Goal: Navigation & Orientation: Understand site structure

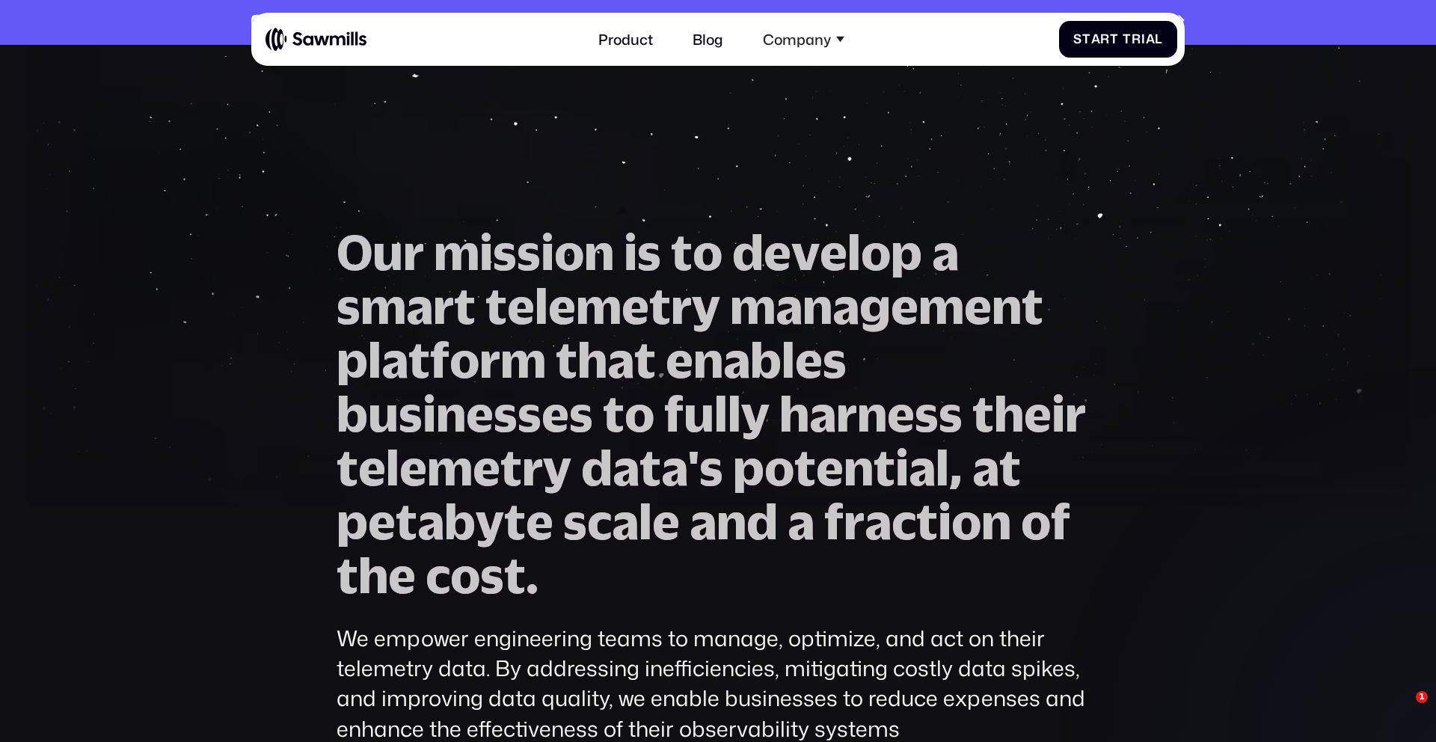
click at [648, 386] on span "o" at bounding box center [640, 413] width 30 height 54
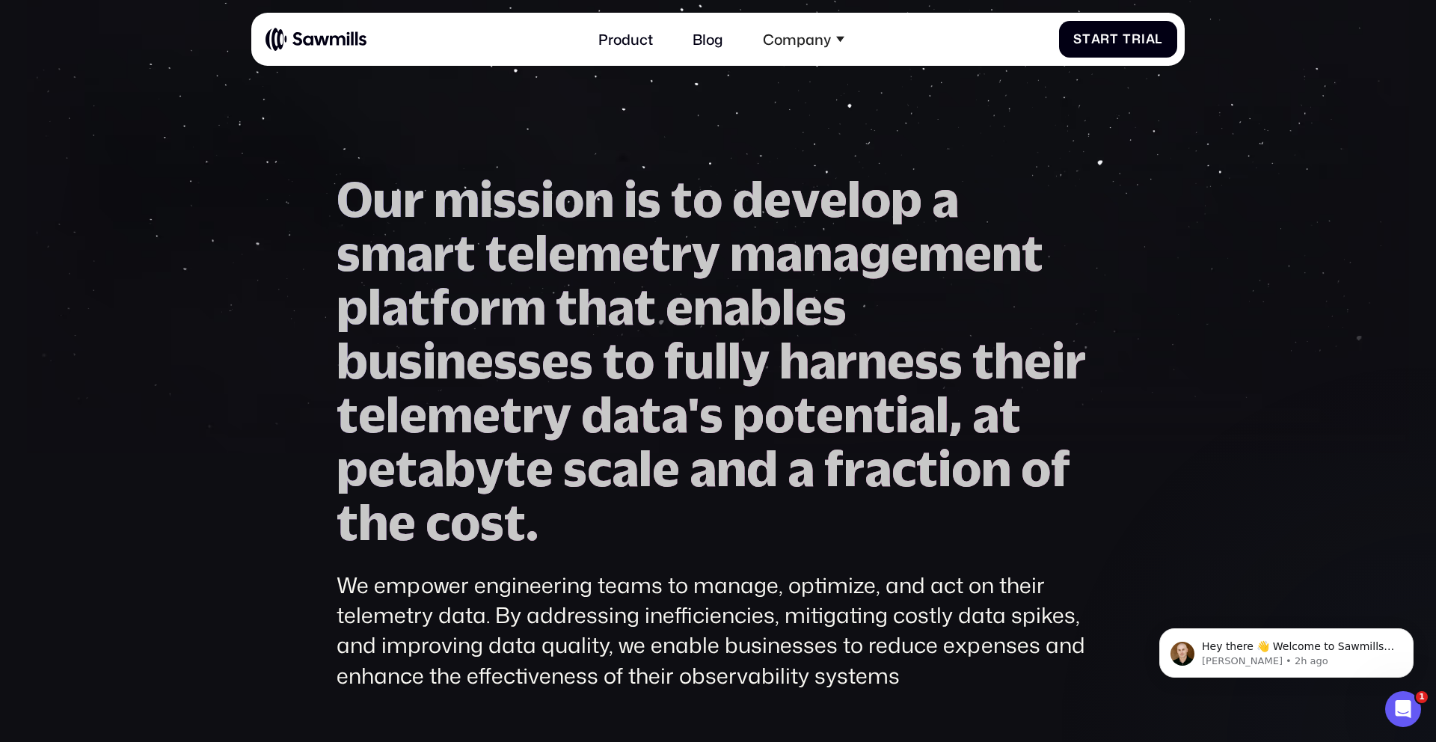
scroll to position [53, 0]
click at [575, 51] on div "Product Blog Company About All things Sawmills Careers Join our team Newsroom S…" at bounding box center [722, 38] width 912 height 39
click at [636, 46] on link "Product" at bounding box center [626, 38] width 76 height 39
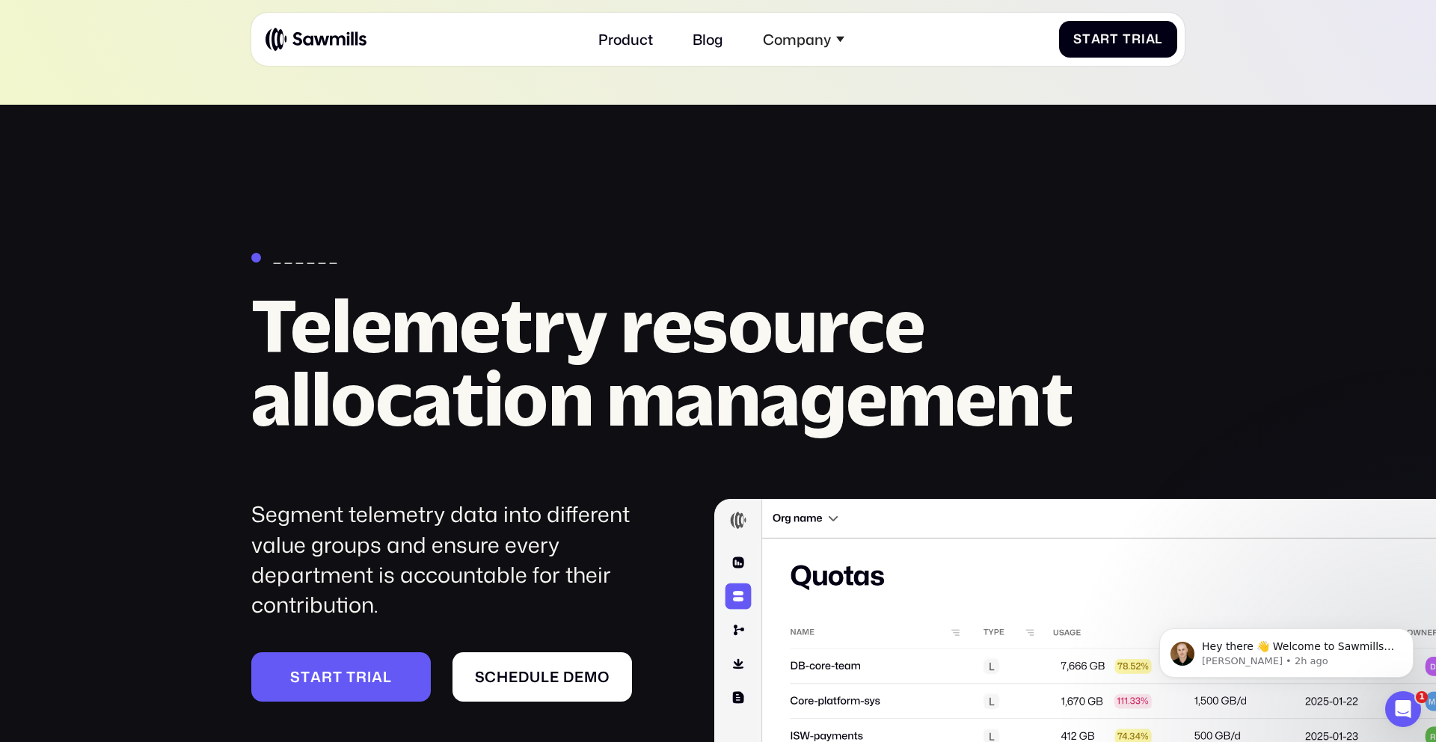
scroll to position [4837, 0]
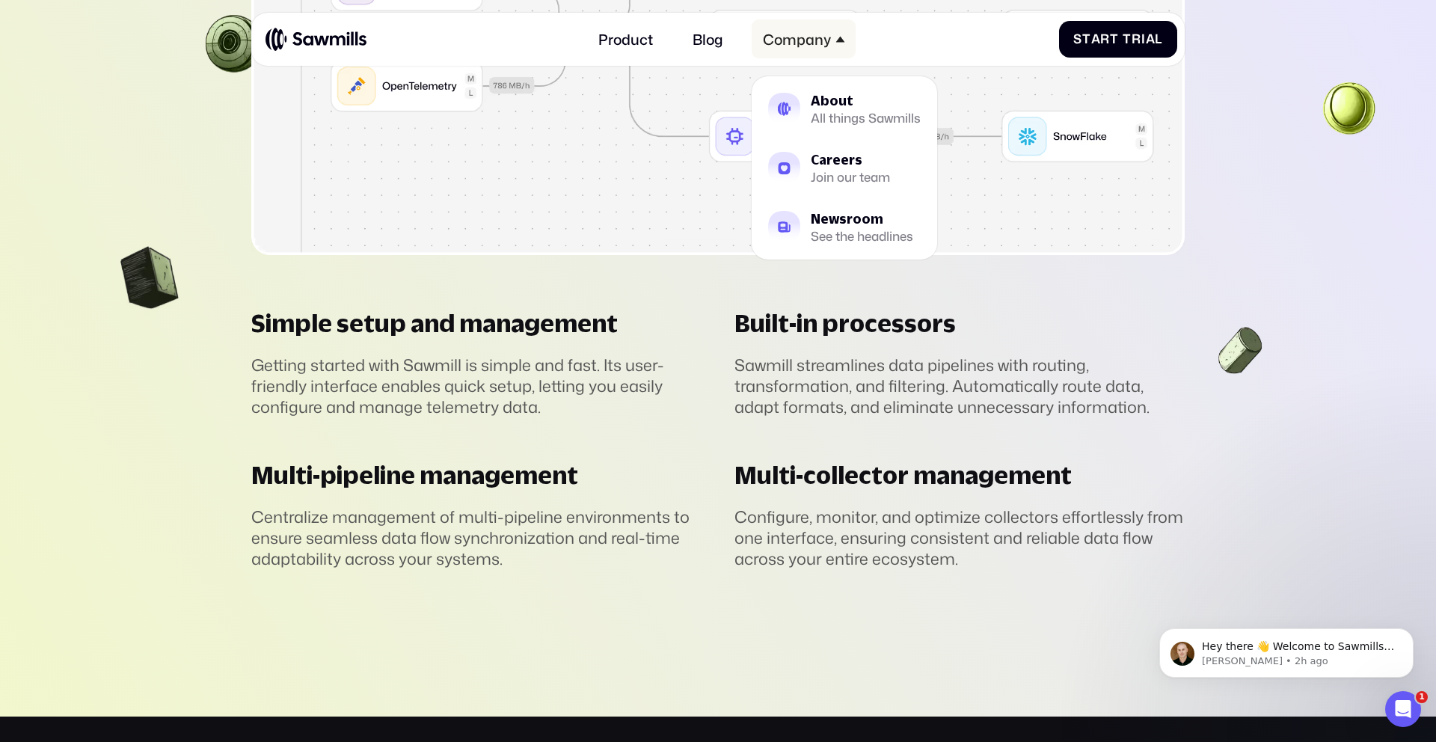
click at [817, 42] on div "Company" at bounding box center [797, 39] width 68 height 17
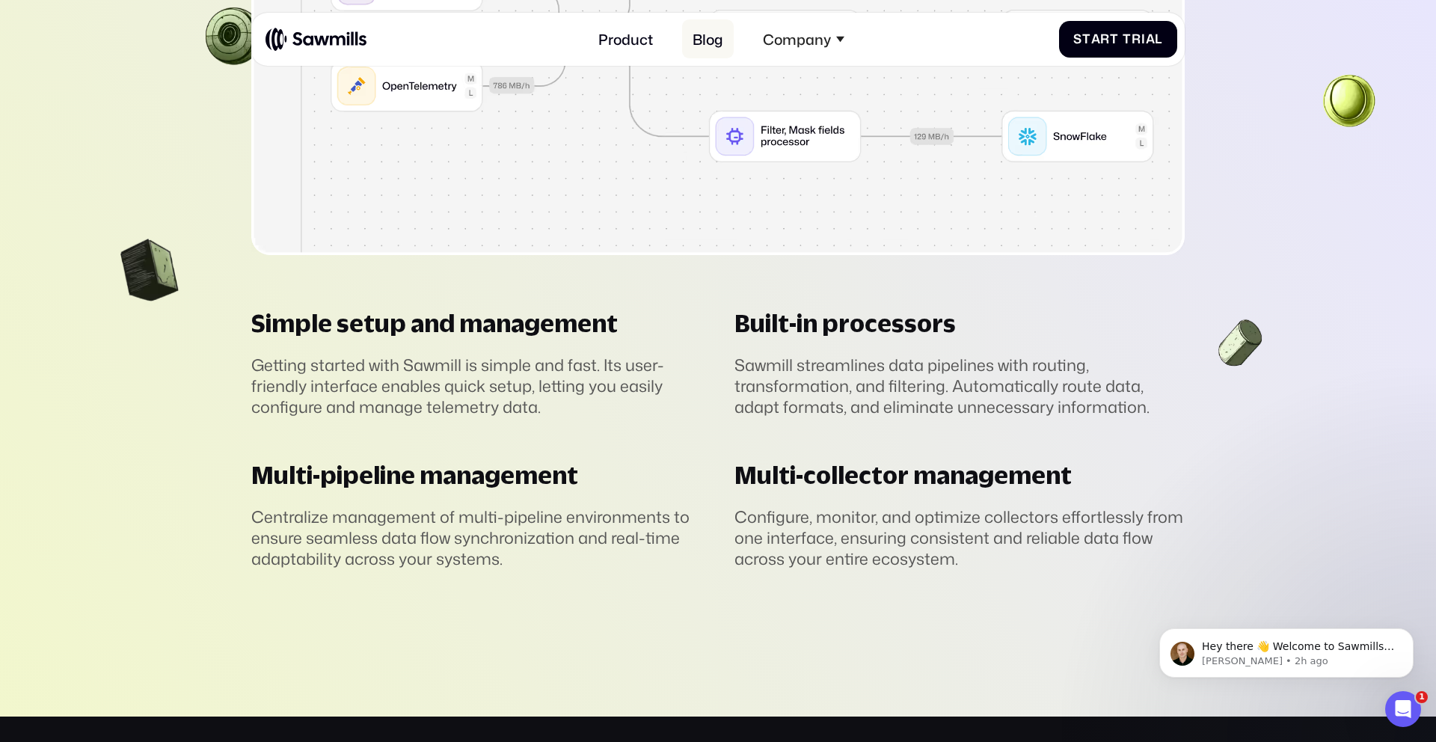
click at [714, 40] on link "Blog" at bounding box center [708, 38] width 52 height 39
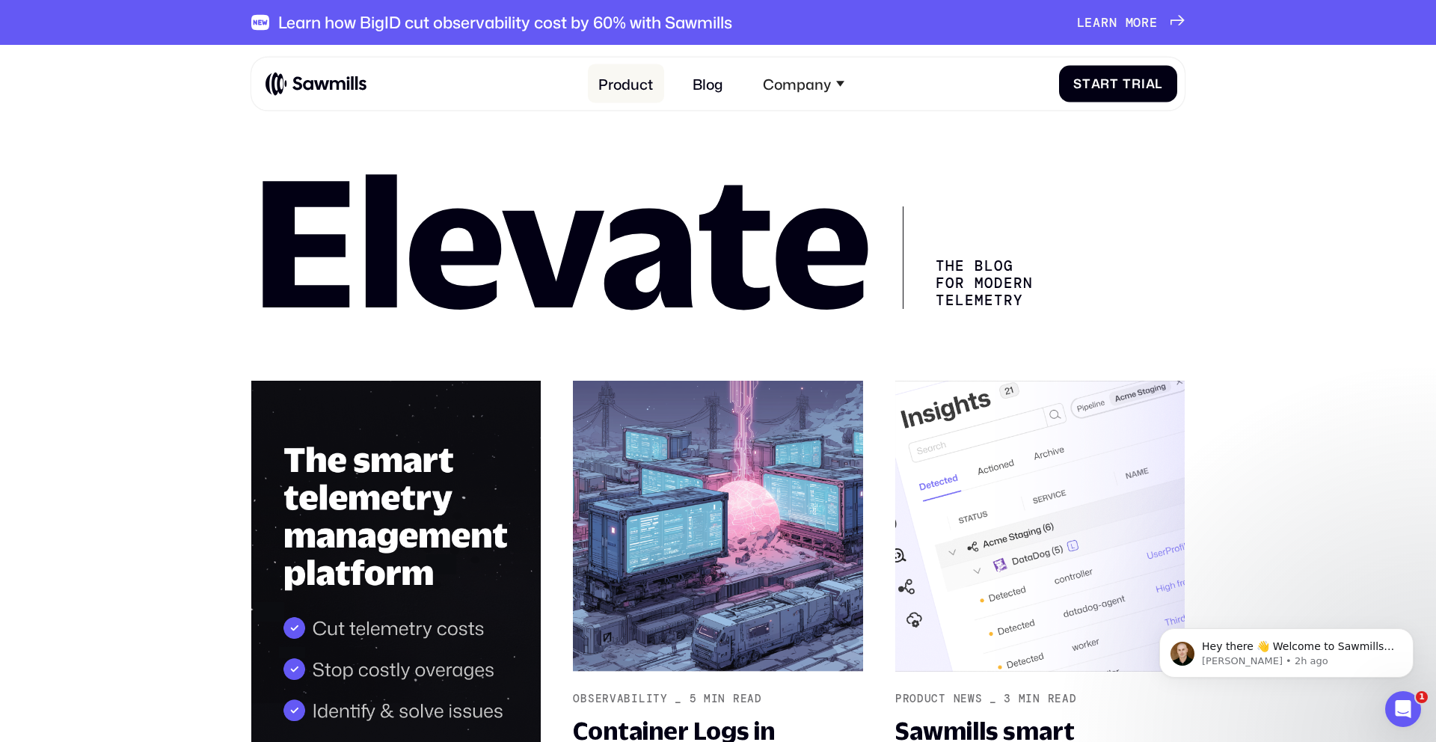
click at [628, 81] on link "Product" at bounding box center [626, 83] width 76 height 39
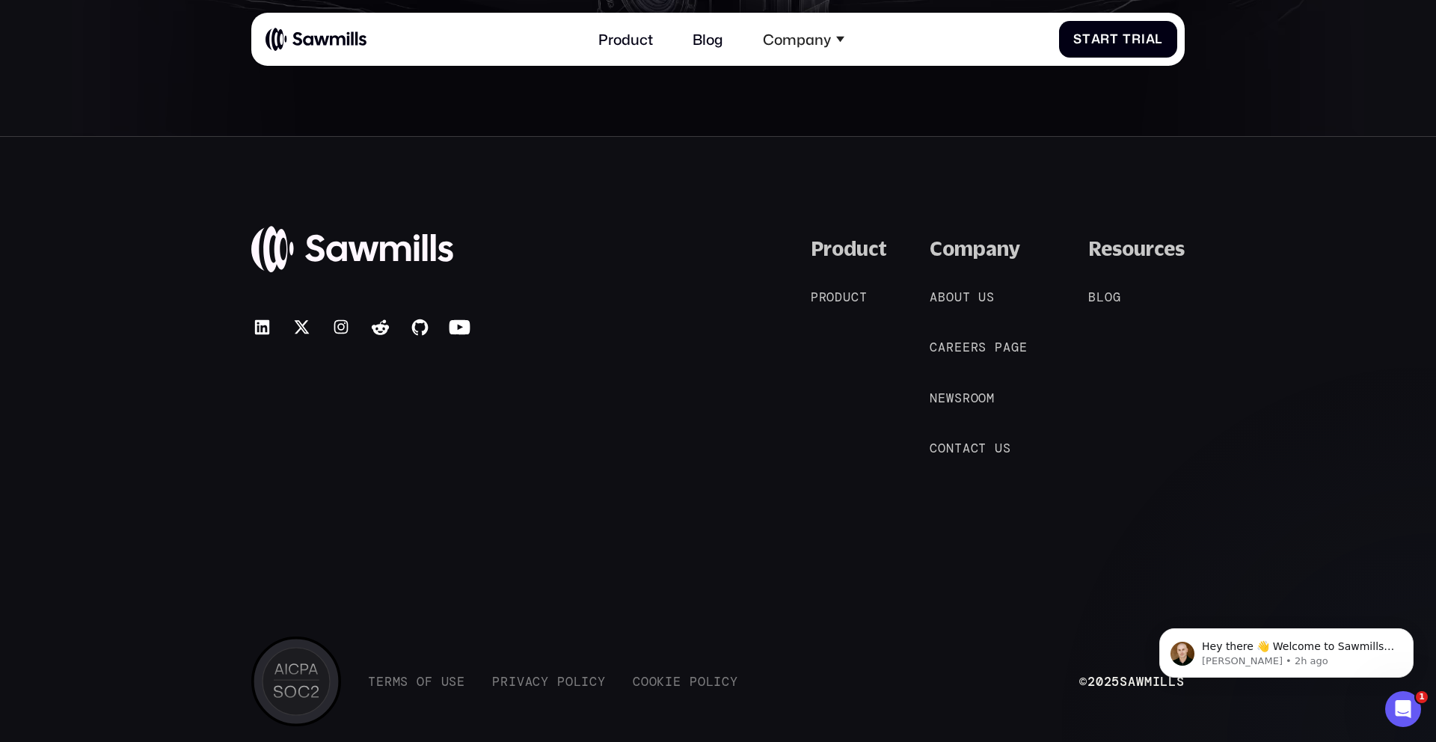
scroll to position [7258, 0]
click at [419, 325] on icon at bounding box center [420, 324] width 22 height 22
